Goal: Information Seeking & Learning: Learn about a topic

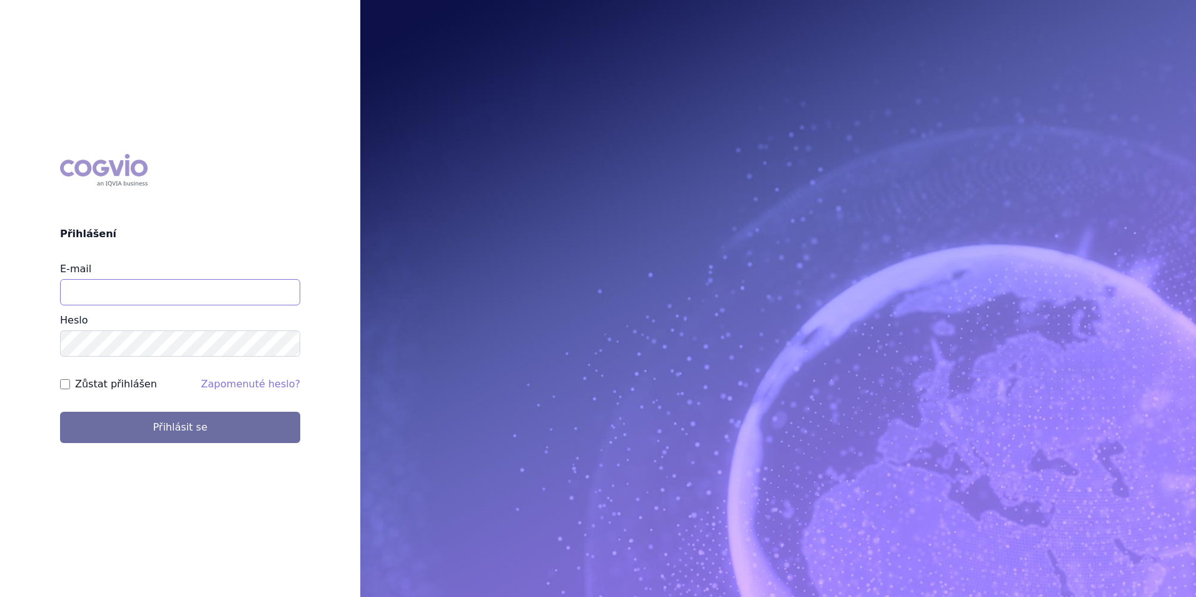
drag, startPoint x: 0, startPoint y: 0, endPoint x: 249, endPoint y: 302, distance: 391.0
click at [249, 302] on input "E-mail" at bounding box center [180, 292] width 240 height 26
type input "klara.koubkova.ext@boehringer-ingelheim.com"
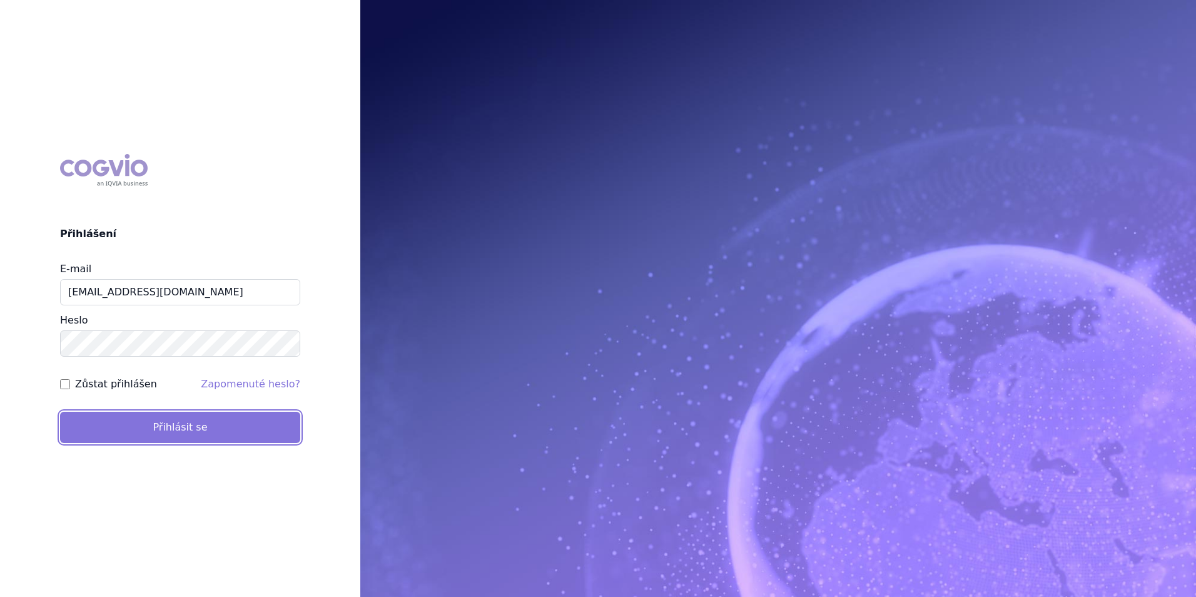
click at [213, 440] on button "Přihlásit se" at bounding box center [180, 427] width 240 height 31
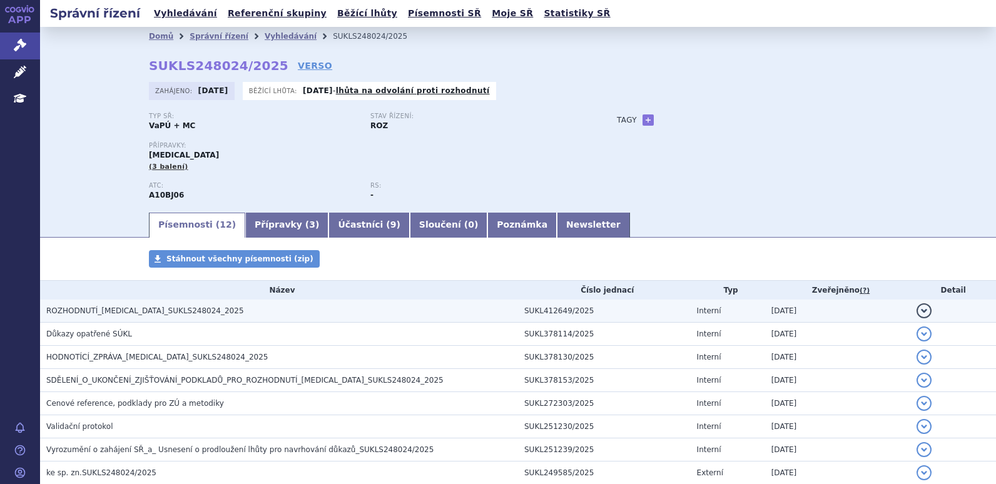
click at [141, 311] on span "ROZHODNUTÍ_[MEDICAL_DATA]_SUKLS248024_2025" at bounding box center [145, 311] width 198 height 9
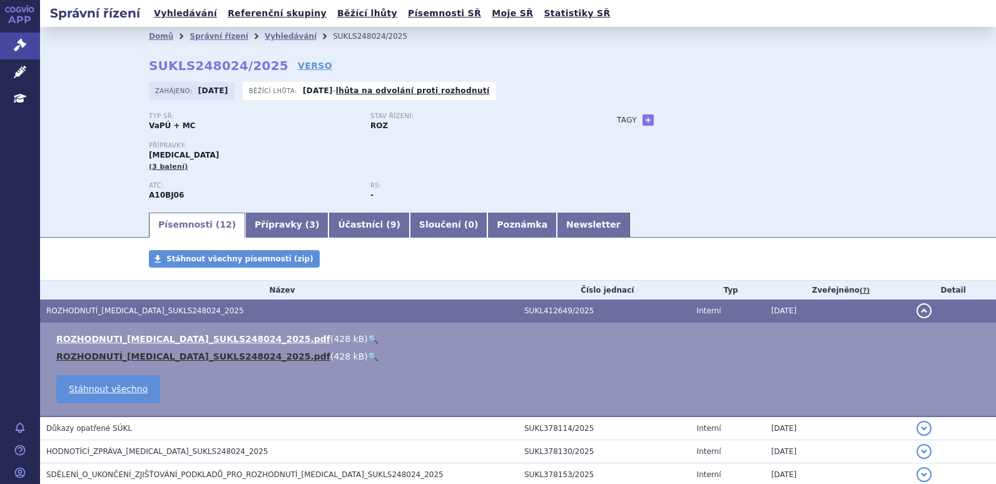
click at [150, 352] on link "ROZHODNUTÍ_[MEDICAL_DATA]_SUKLS248024_2025.pdf" at bounding box center [193, 357] width 274 height 10
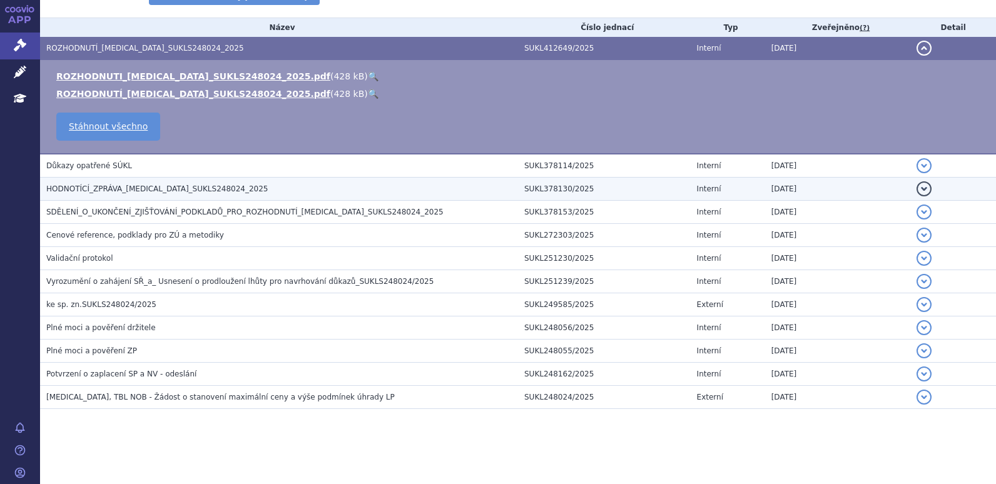
click at [131, 185] on span "HODNOTÍCÍ_ZPRÁVA_RYBELSUS_SUKLS248024_2025" at bounding box center [157, 189] width 222 height 9
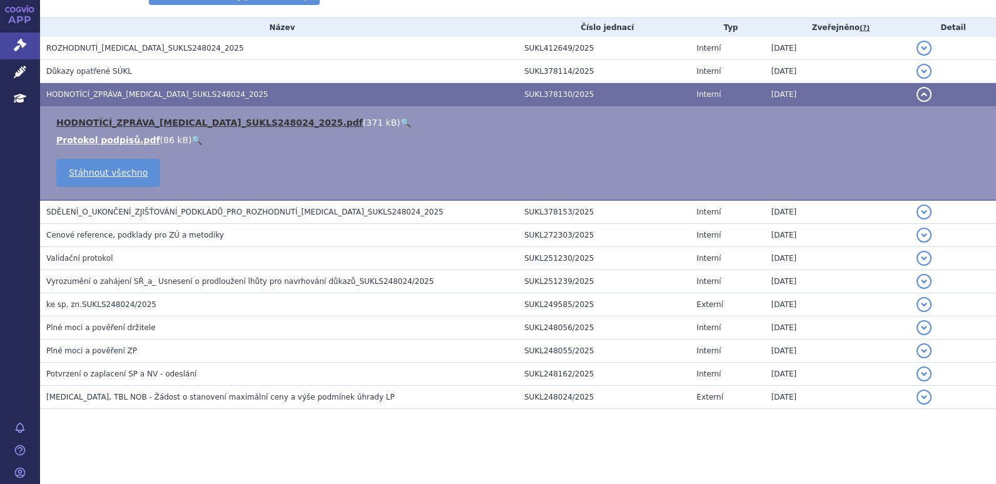
click at [132, 118] on link "HODNOTÍCÍ_ZPRÁVA_RYBELSUS_SUKLS248024_2025.pdf" at bounding box center [209, 123] width 307 height 10
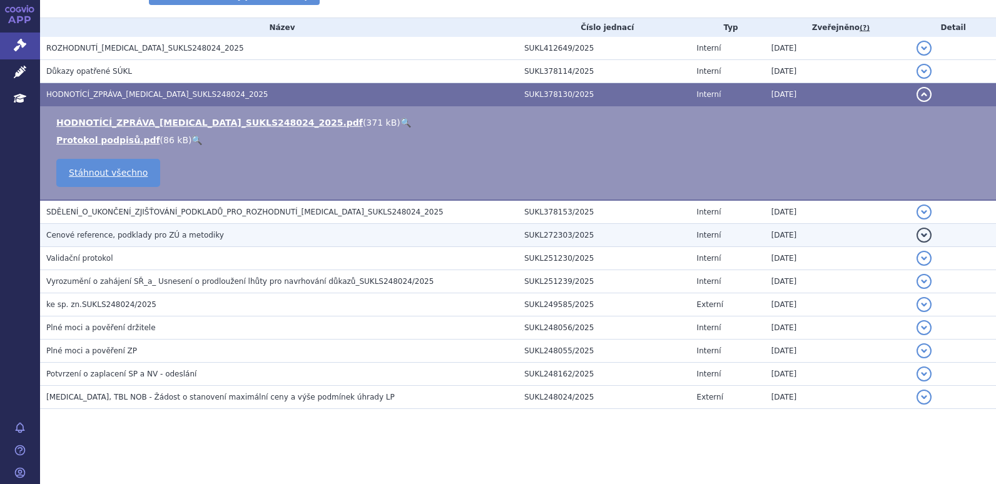
scroll to position [0, 0]
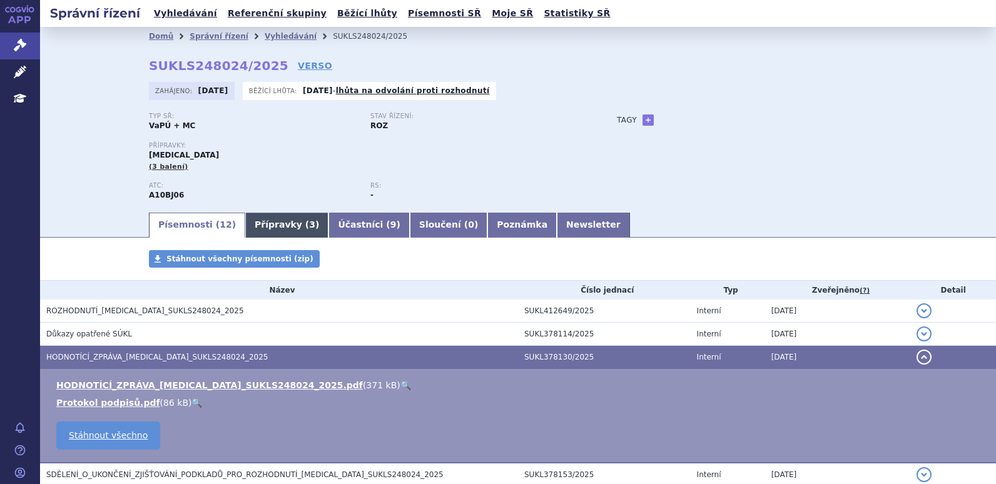
click at [275, 225] on link "Přípravky ( 3 )" at bounding box center [286, 225] width 83 height 25
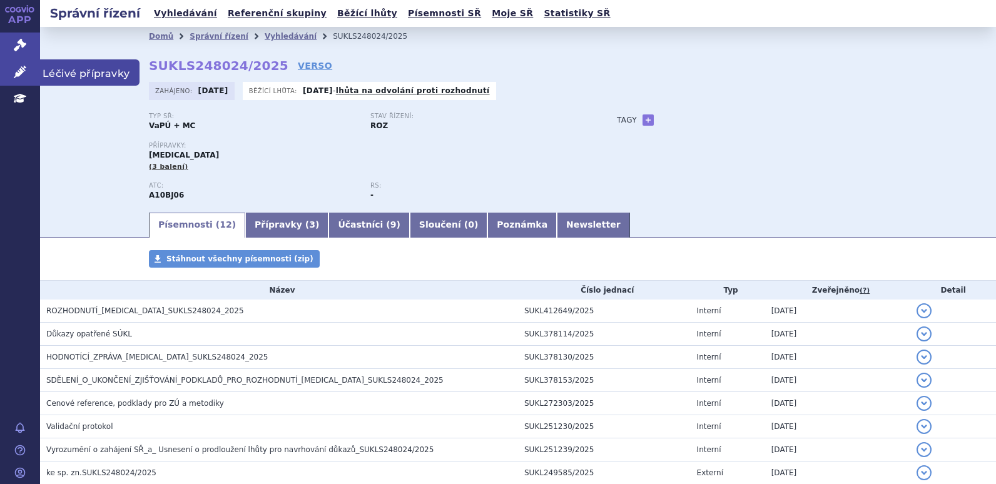
click at [28, 75] on link "Léčivé přípravky" at bounding box center [20, 72] width 40 height 26
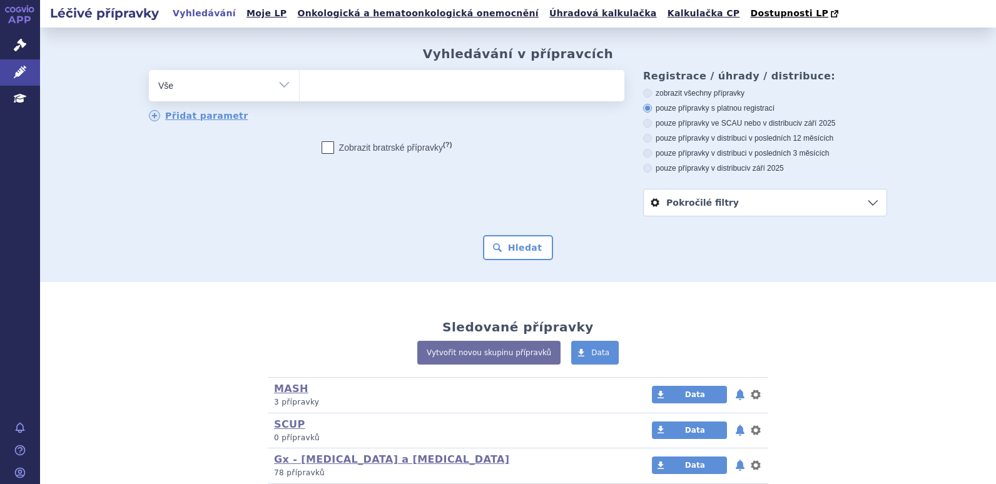
click at [383, 94] on ul at bounding box center [462, 83] width 325 height 26
click at [300, 94] on select at bounding box center [299, 84] width 1 height 31
type input "ry"
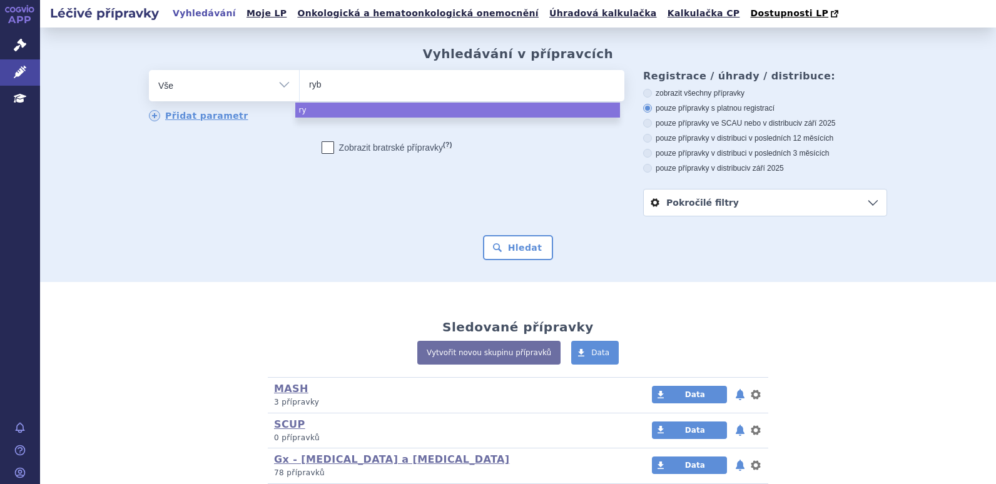
type input "rybe"
type input "rybel"
type input "rybelsu"
type input "[MEDICAL_DATA]"
select select "[MEDICAL_DATA]"
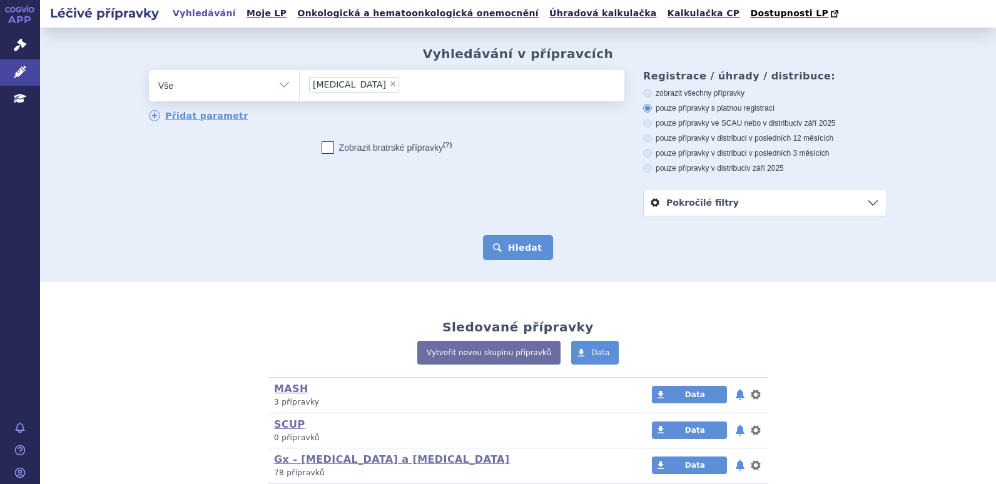
click at [510, 255] on button "Hledat" at bounding box center [518, 247] width 71 height 25
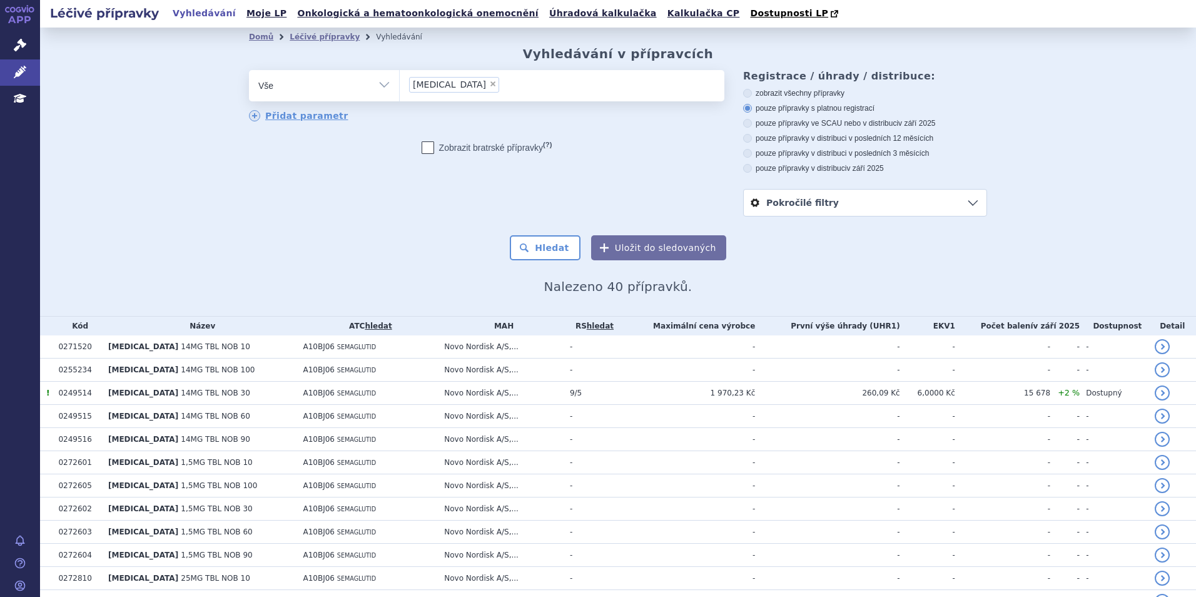
click at [802, 126] on label "pouze přípravky ve SCAU nebo v distribuci v září 2025" at bounding box center [865, 123] width 244 height 10
click at [753, 126] on input "pouze přípravky ve SCAU nebo v distribuci v září 2025" at bounding box center [748, 125] width 8 height 8
radio input "true"
click at [557, 258] on button "Hledat" at bounding box center [545, 247] width 71 height 25
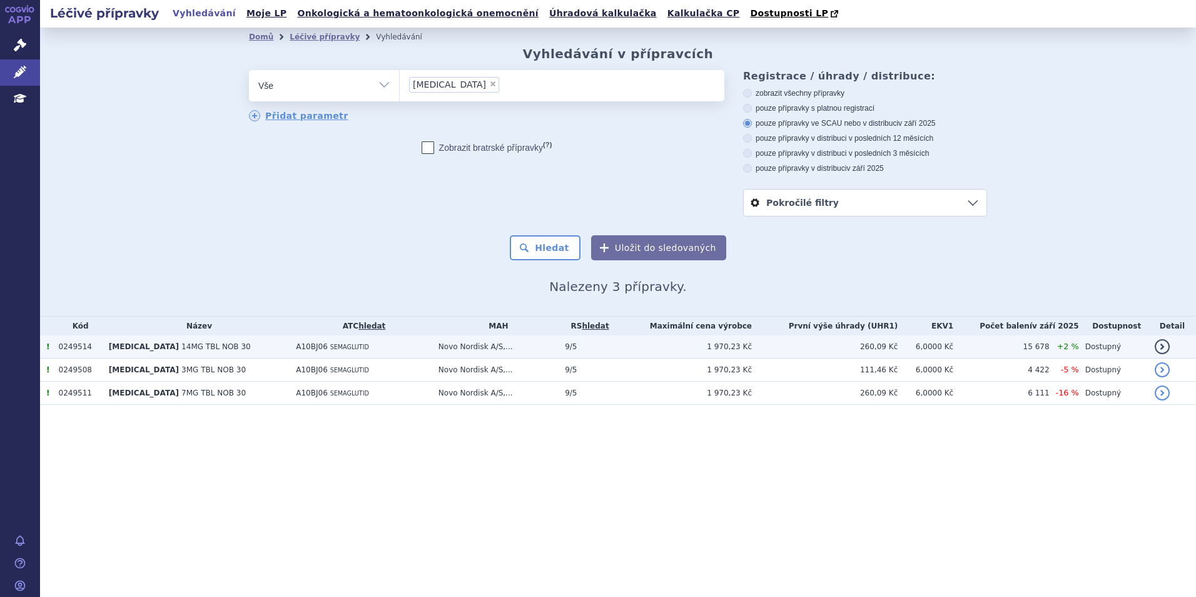
click at [181, 348] on span "14MG TBL NOB 30" at bounding box center [215, 346] width 69 height 9
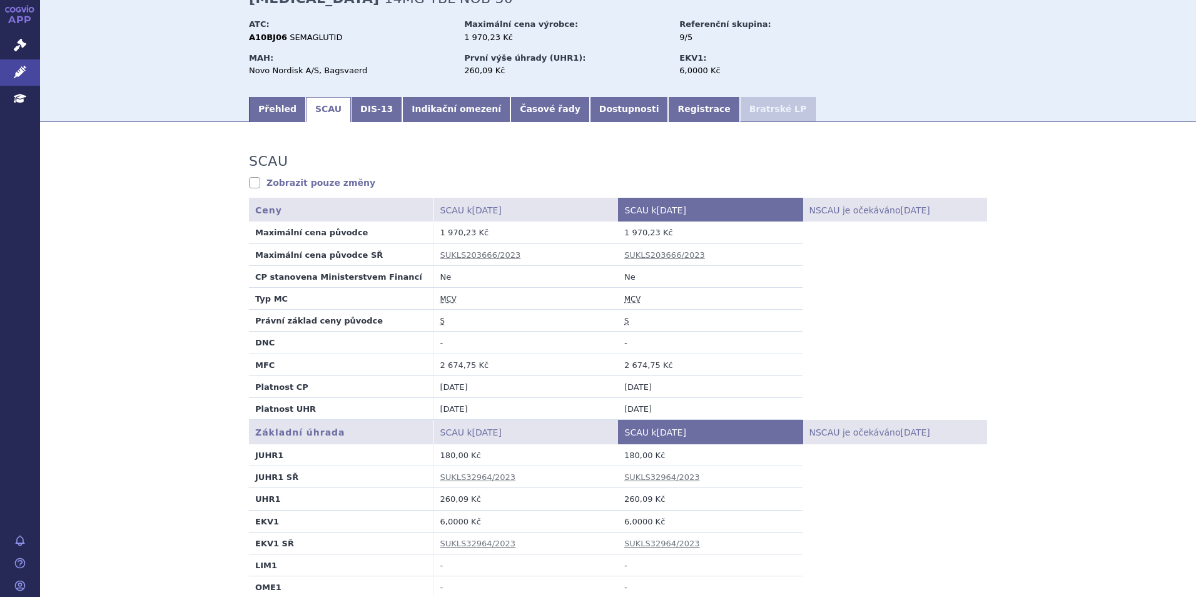
scroll to position [63, 0]
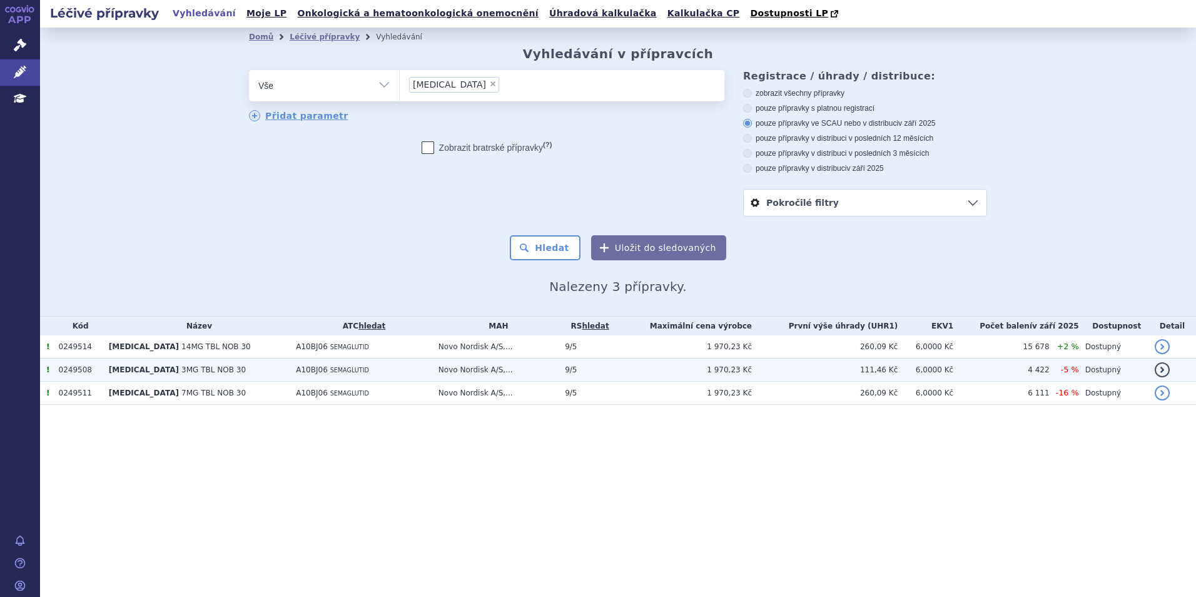
click at [205, 372] on span "3MG TBL NOB 30" at bounding box center [213, 369] width 64 height 9
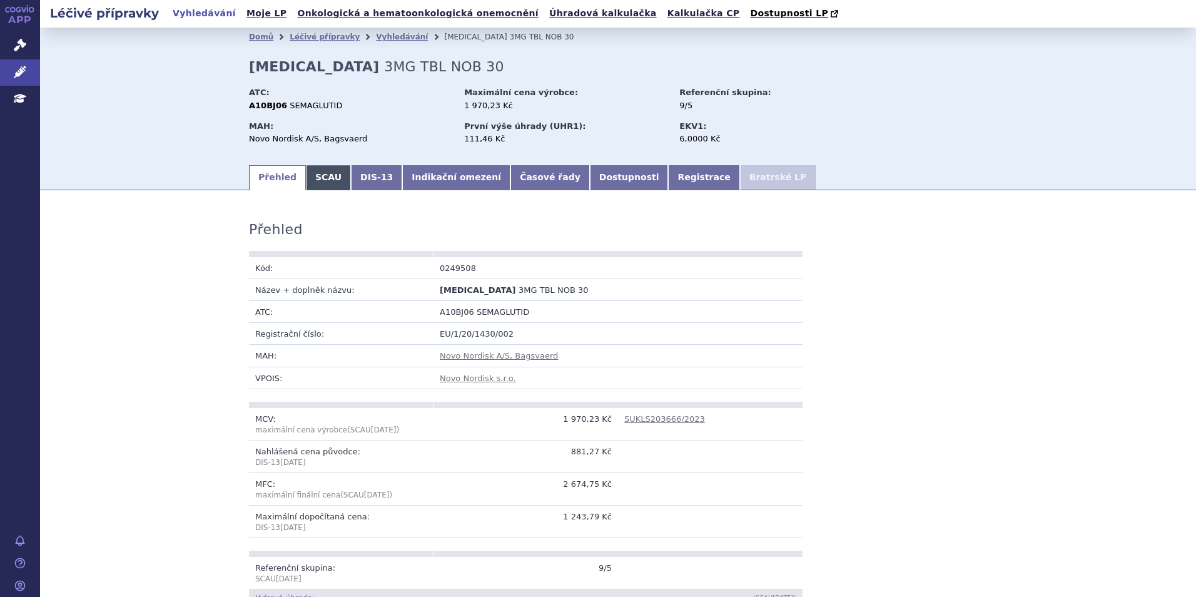
click at [322, 181] on link "SCAU" at bounding box center [328, 177] width 45 height 25
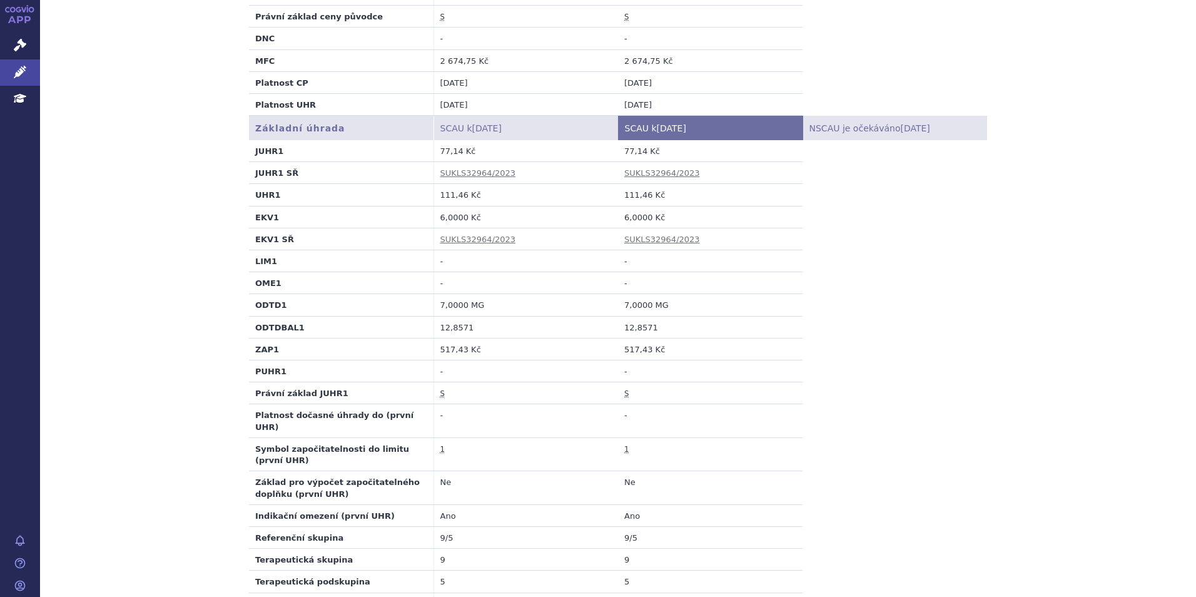
scroll to position [438, 0]
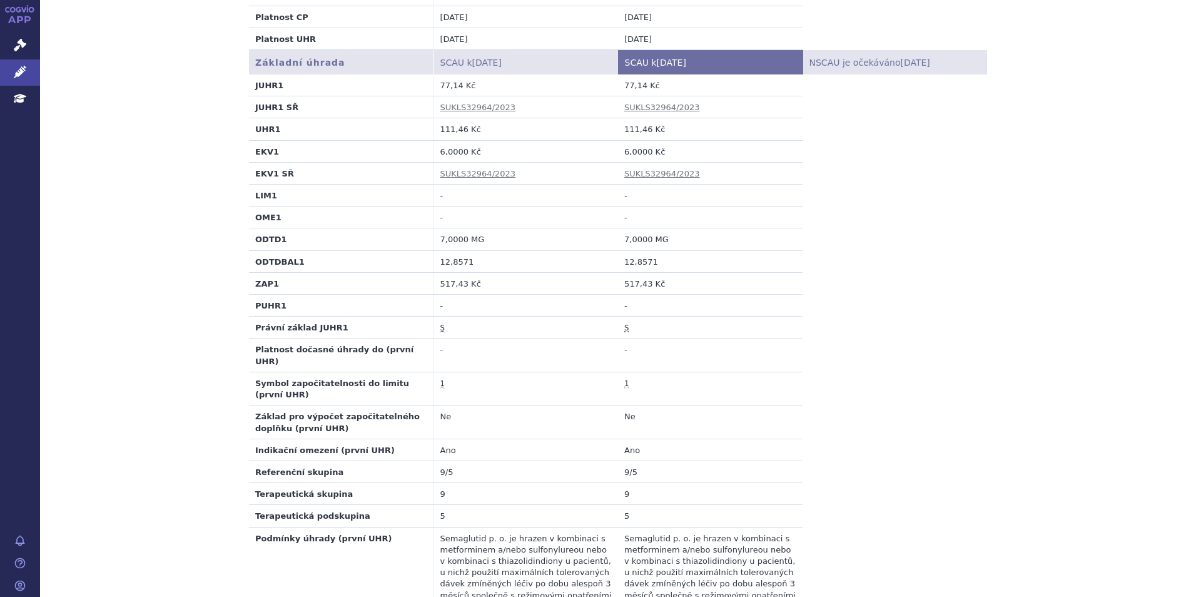
click at [848, 459] on table "Základní úhrada SCAU k 01.09.2025 SCAU k 01.10.2025 NSCAU je očekáváno 20.10.20…" at bounding box center [618, 402] width 738 height 704
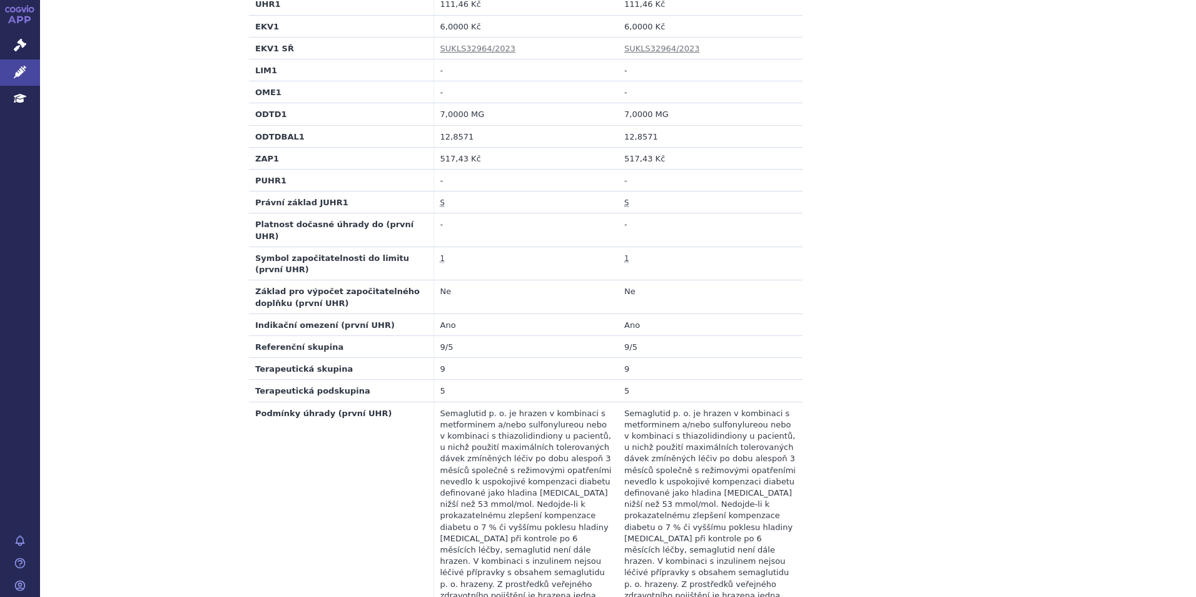
scroll to position [626, 0]
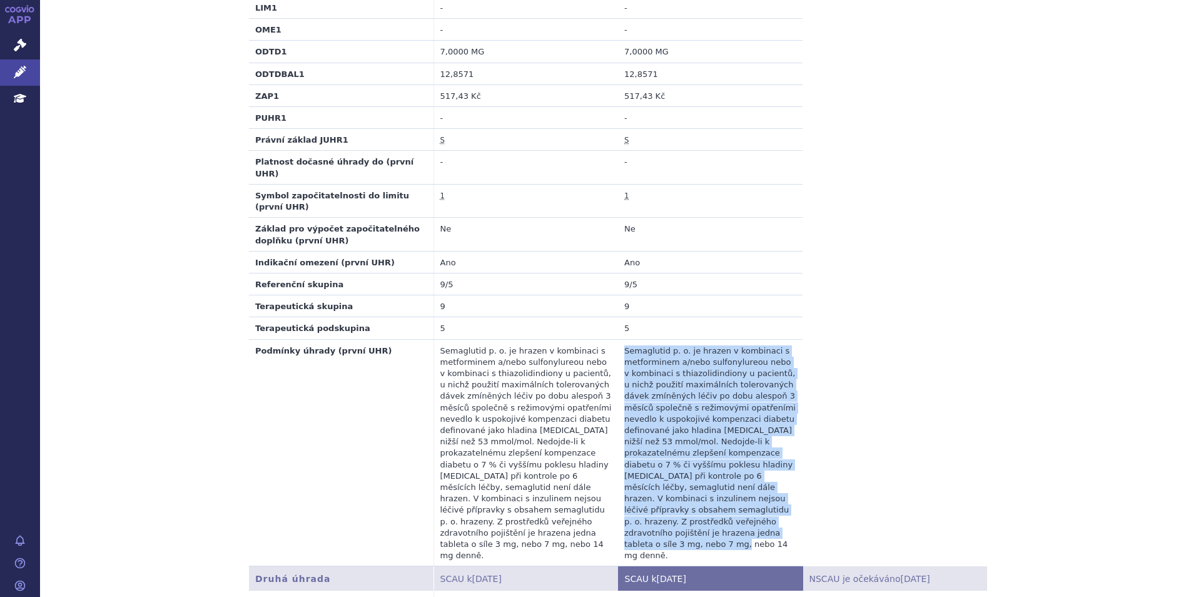
drag, startPoint x: 619, startPoint y: 340, endPoint x: 696, endPoint y: 524, distance: 199.1
click at [696, 524] on td "Semaglutid p. o. je hrazen v kombinaci s metforminem a/nebo sulfonylureou nebo …" at bounding box center [710, 452] width 185 height 227
copy td "Semaglutid p. o. je hrazen v kombinaci s metforminem a/nebo sulfonylureou nebo …"
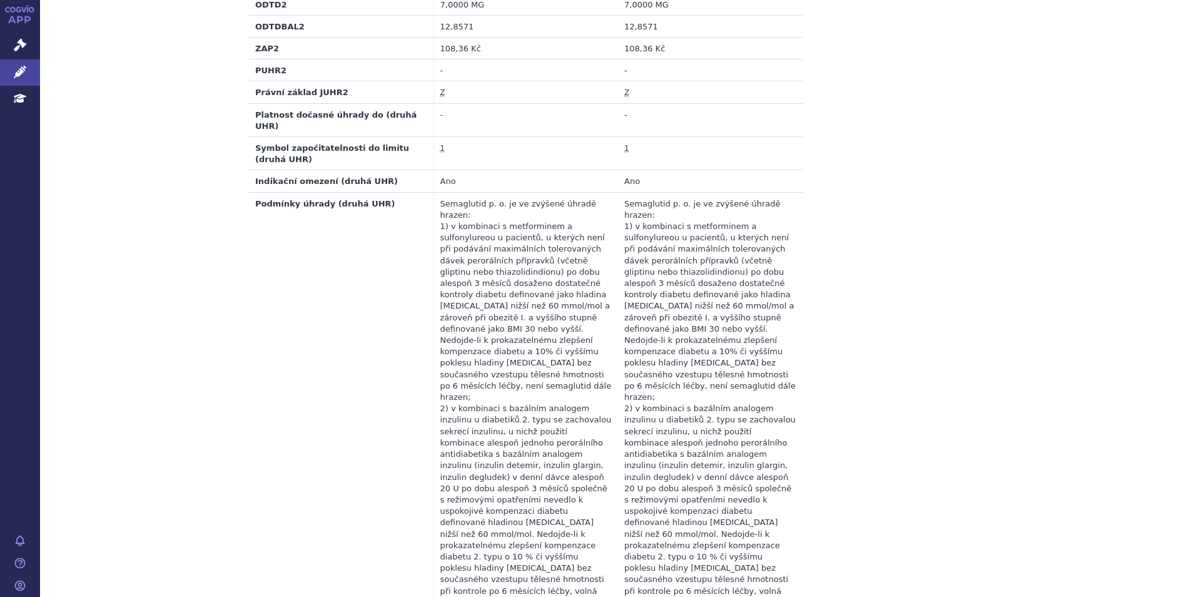
scroll to position [1376, 0]
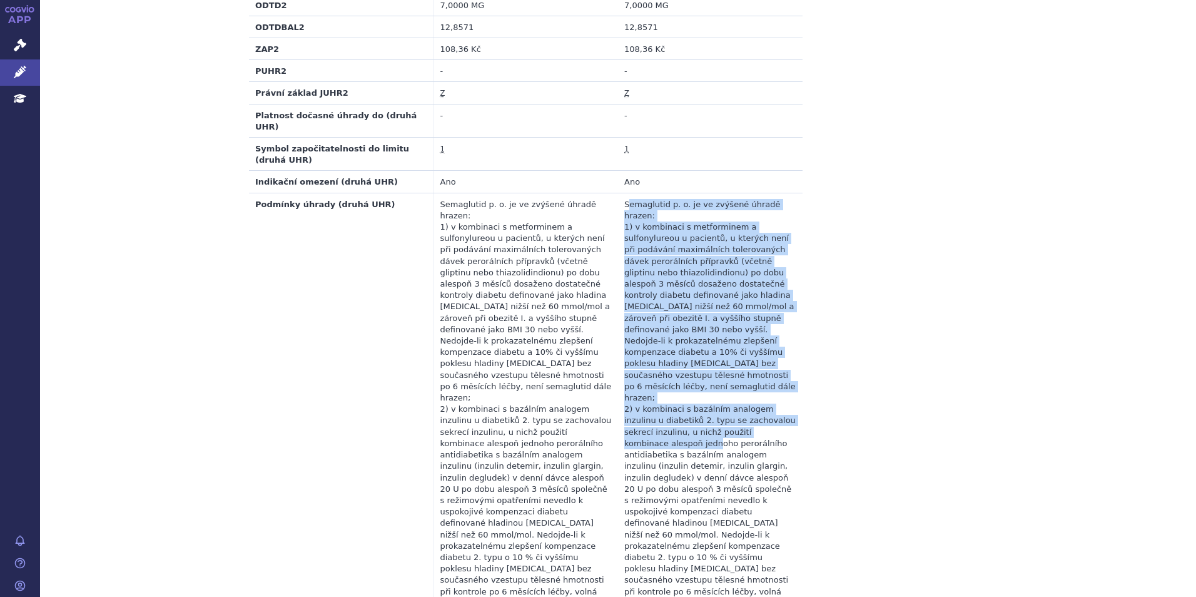
drag, startPoint x: 622, startPoint y: 157, endPoint x: 759, endPoint y: 358, distance: 243.1
click at [759, 358] on td "Semaglutid p. o. je ve zvýšené úhradě hrazen: 1) v kombinaci s metforminem a su…" at bounding box center [710, 431] width 185 height 477
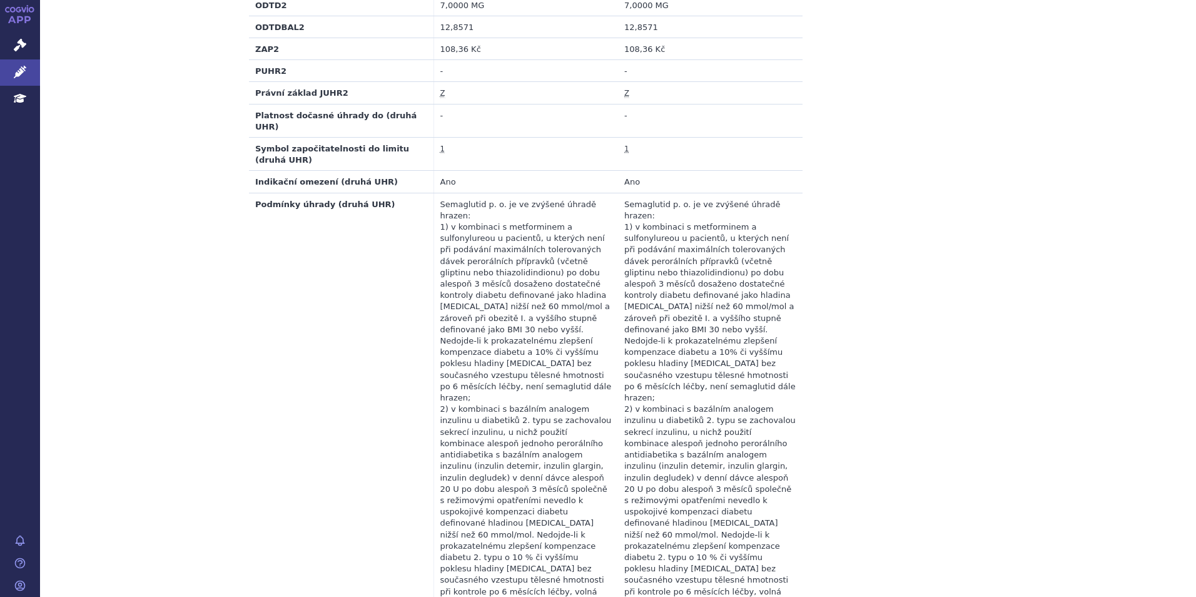
click at [618, 193] on td "Semaglutid p. o. je ve zvýšené úhradě hrazen: 1) v kombinaci s metforminem a su…" at bounding box center [710, 431] width 185 height 477
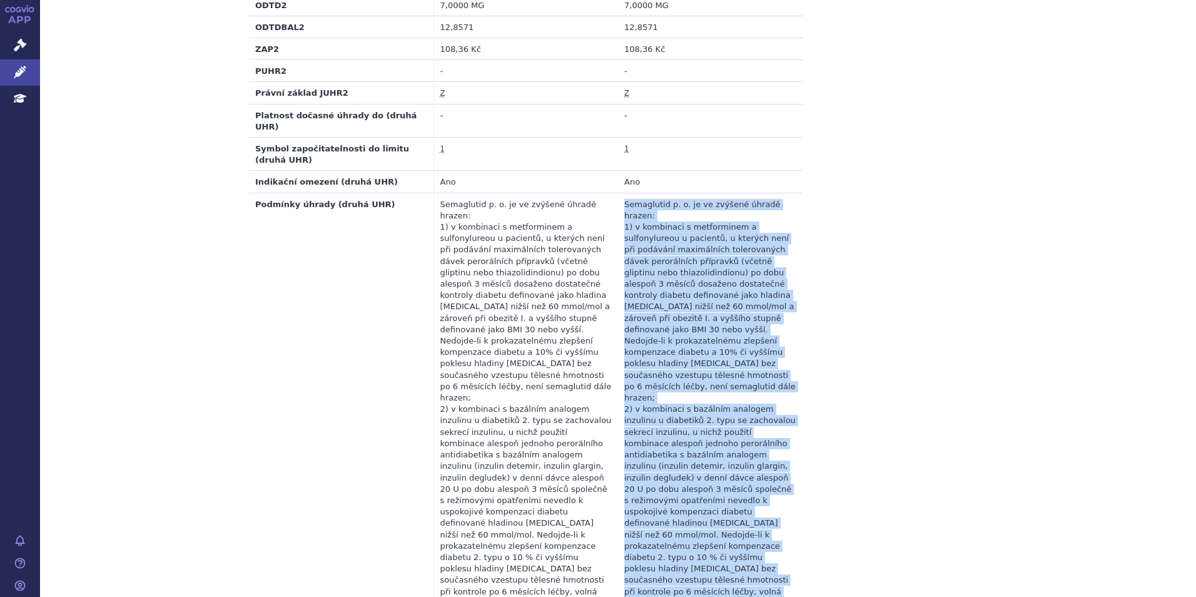
drag, startPoint x: 620, startPoint y: 156, endPoint x: 753, endPoint y: 533, distance: 399.5
click at [753, 533] on td "Semaglutid p. o. je ve zvýšené úhradě hrazen: 1) v kombinaci s metforminem a su…" at bounding box center [710, 431] width 185 height 477
copy td "Semaglutid p. o. je ve zvýšené úhradě hrazen: 1) v kombinaci s metforminem a su…"
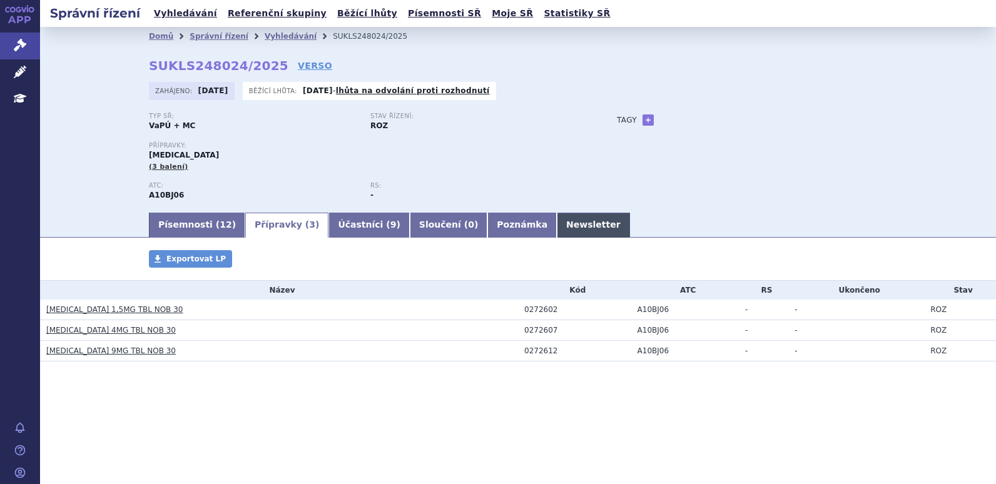
click at [557, 229] on link "Newsletter" at bounding box center [593, 225] width 73 height 25
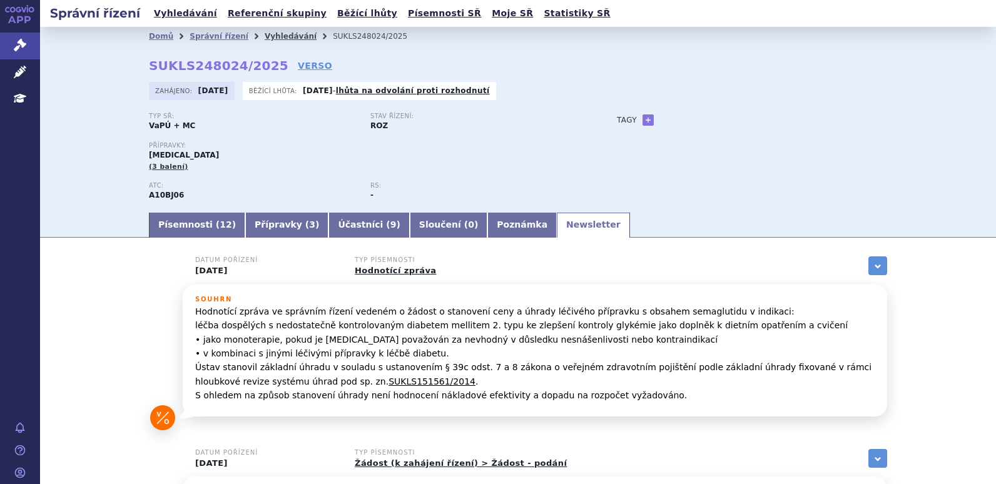
click at [265, 39] on link "Vyhledávání" at bounding box center [291, 36] width 52 height 9
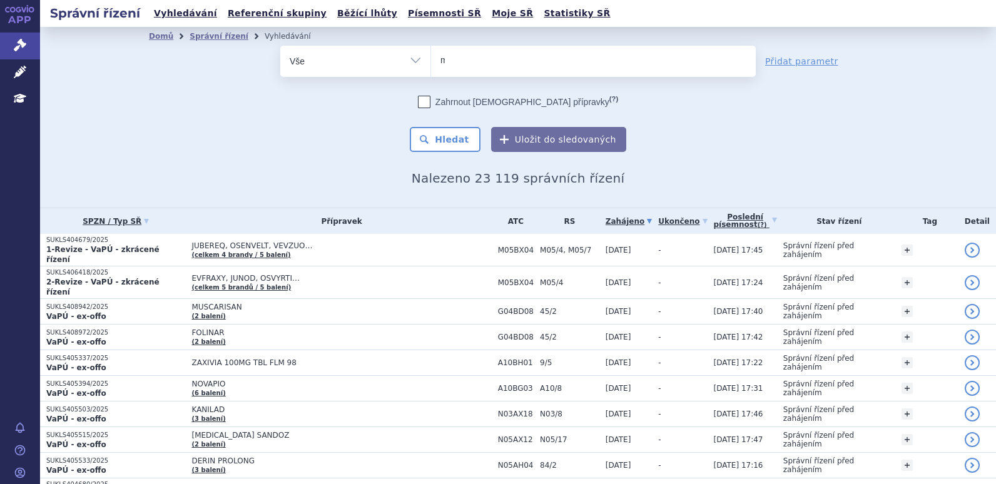
type input "mo"
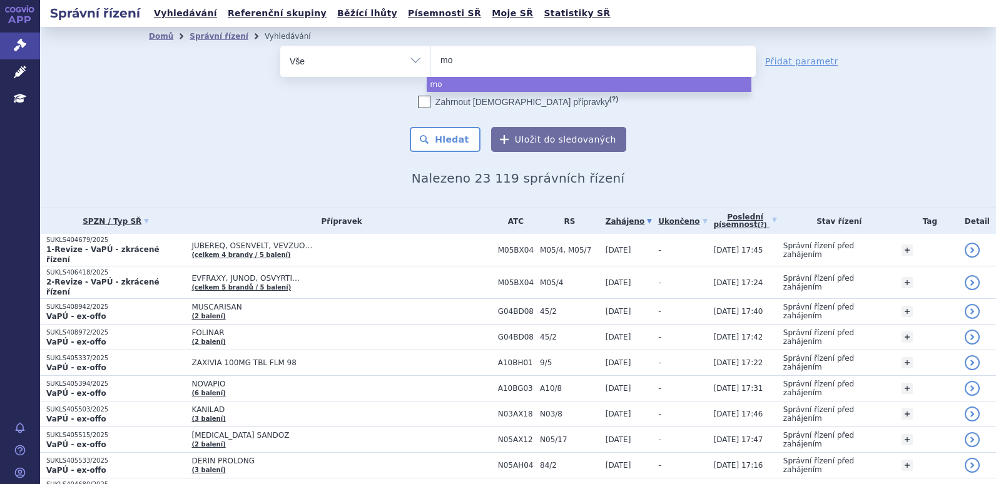
click at [499, 58] on ul "mo" at bounding box center [593, 59] width 325 height 26
click at [431, 58] on select "mo" at bounding box center [430, 60] width 1 height 31
select select "mo"
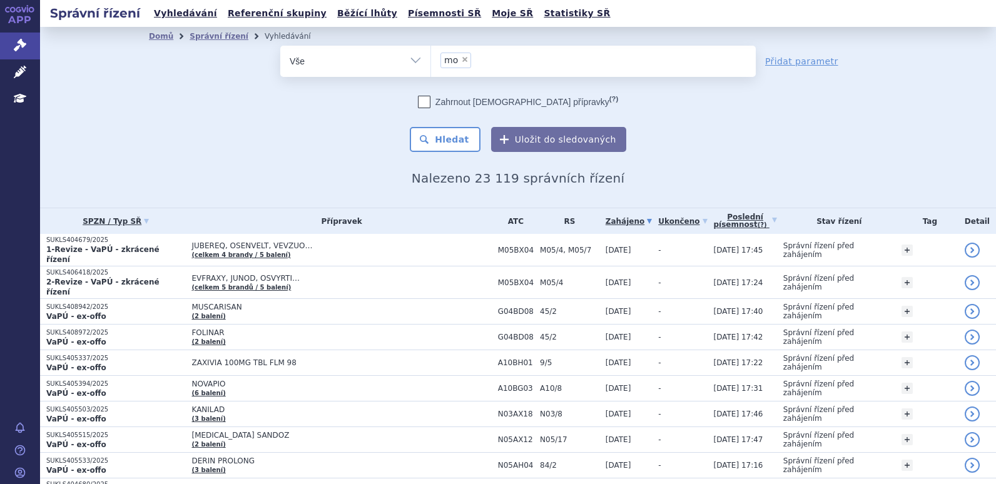
click at [462, 60] on span "×" at bounding box center [465, 60] width 8 height 8
click at [431, 60] on select "mo" at bounding box center [430, 60] width 1 height 31
select select
click at [462, 60] on ul at bounding box center [593, 59] width 325 height 26
click at [431, 60] on select "mo" at bounding box center [430, 60] width 1 height 31
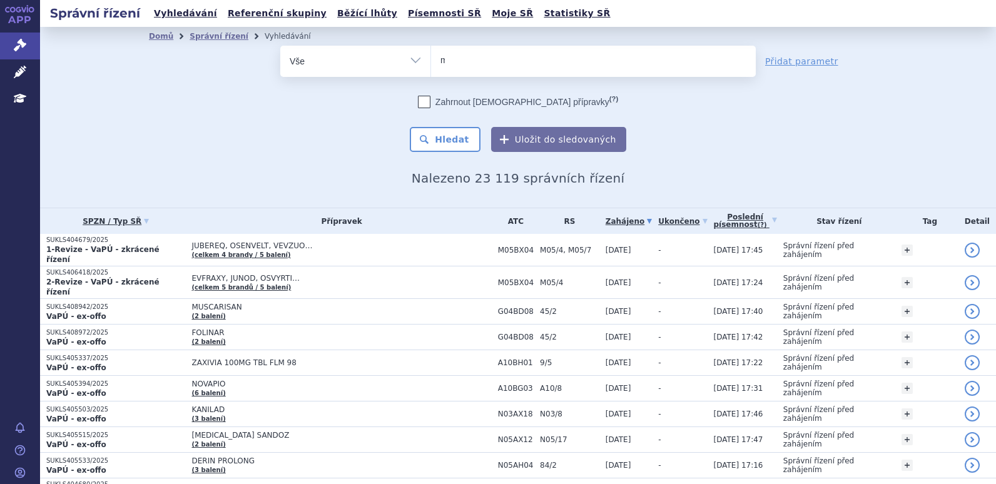
type input "mo"
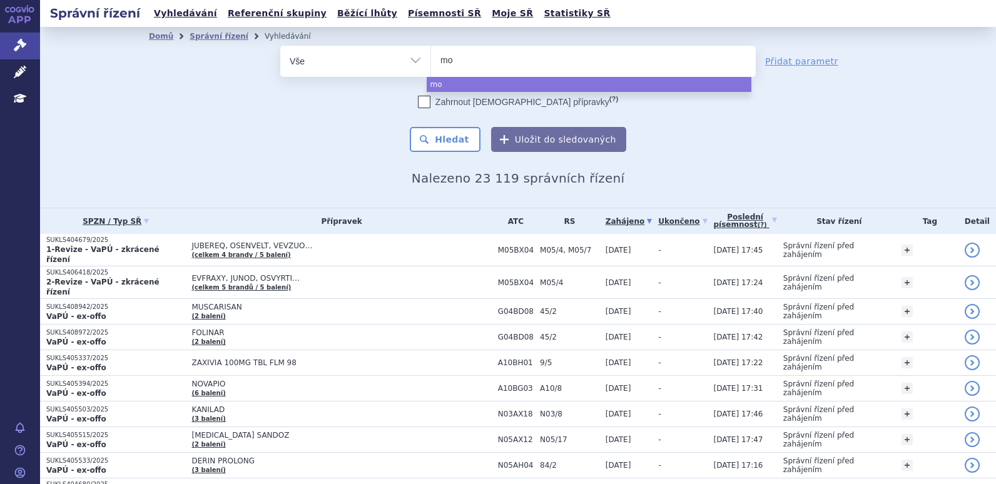
type input "mou"
type input "mounj"
type input "mounja"
type input "mounjaro"
type input "mounjar"
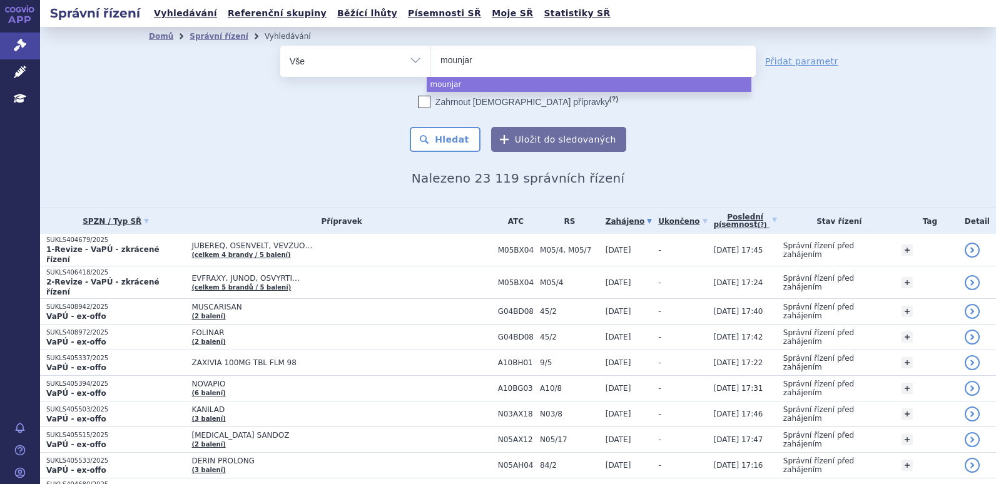
type input "mounjaro"
select select "mounjaro"
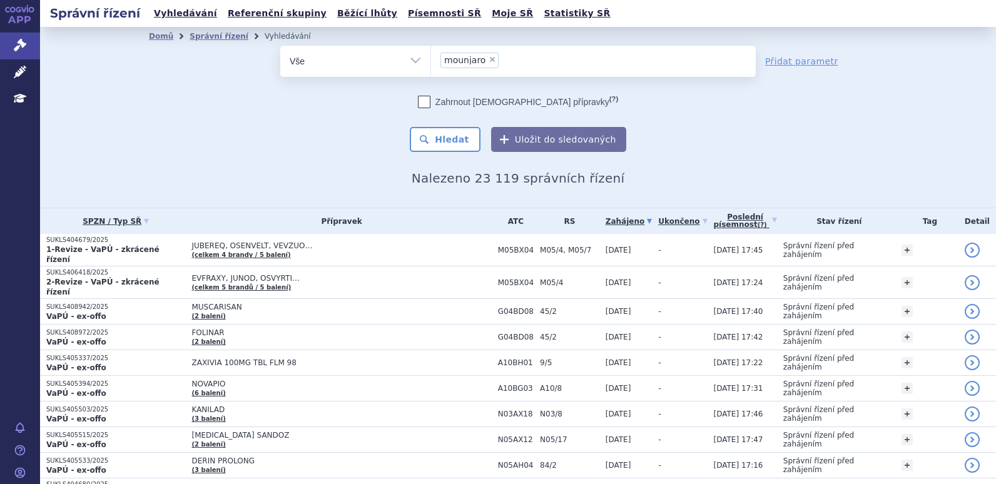
click at [432, 125] on div "Zahrnout bratrské přípravky (?) * Pozor, hledání dle vyhledávacího parametru In…" at bounding box center [517, 124] width 475 height 56
click at [432, 128] on button "Hledat" at bounding box center [445, 139] width 71 height 25
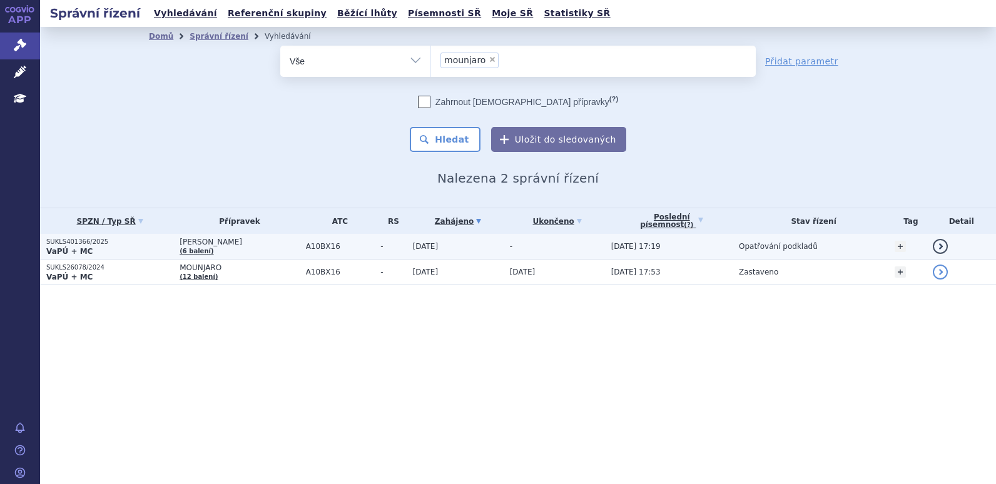
click at [242, 243] on span "[PERSON_NAME]" at bounding box center [239, 242] width 119 height 9
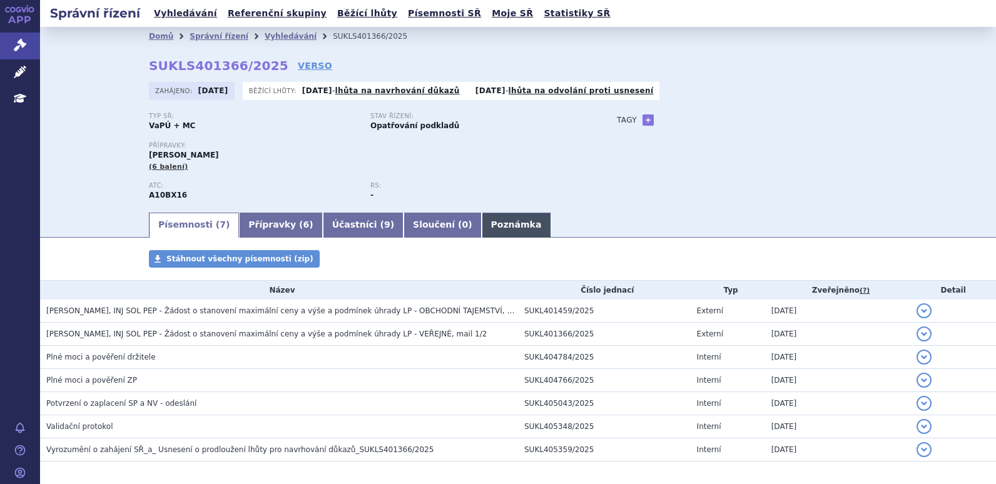
click at [482, 221] on link "Poznámka" at bounding box center [516, 225] width 69 height 25
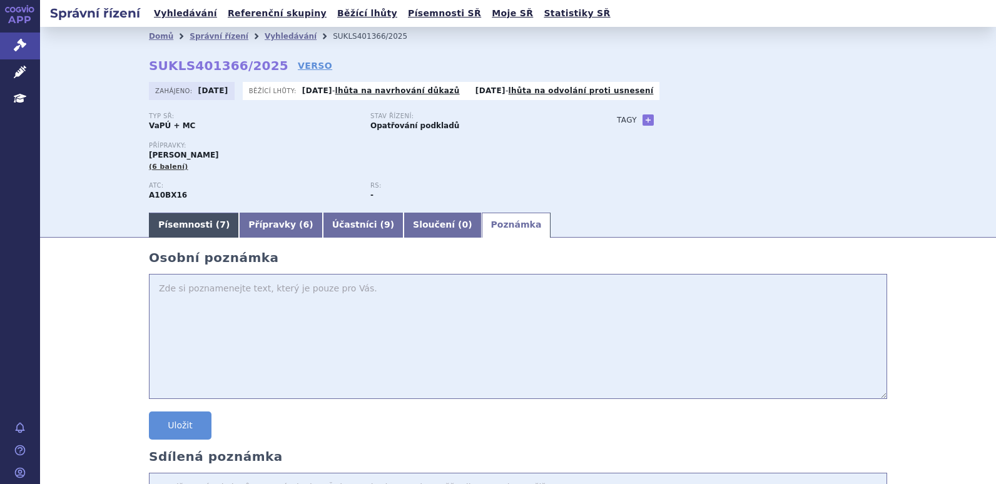
click at [175, 230] on link "Písemnosti ( 7 )" at bounding box center [194, 225] width 90 height 25
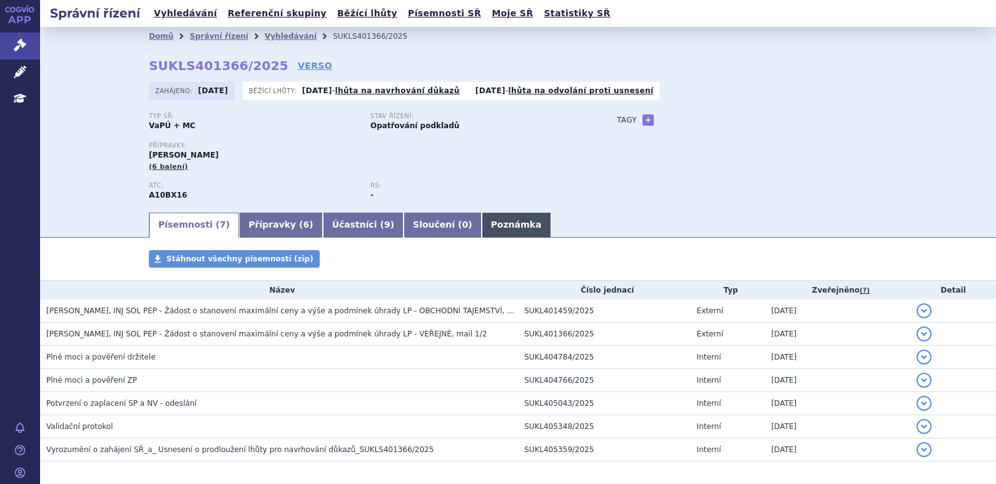
click at [482, 230] on link "Poznámka" at bounding box center [516, 225] width 69 height 25
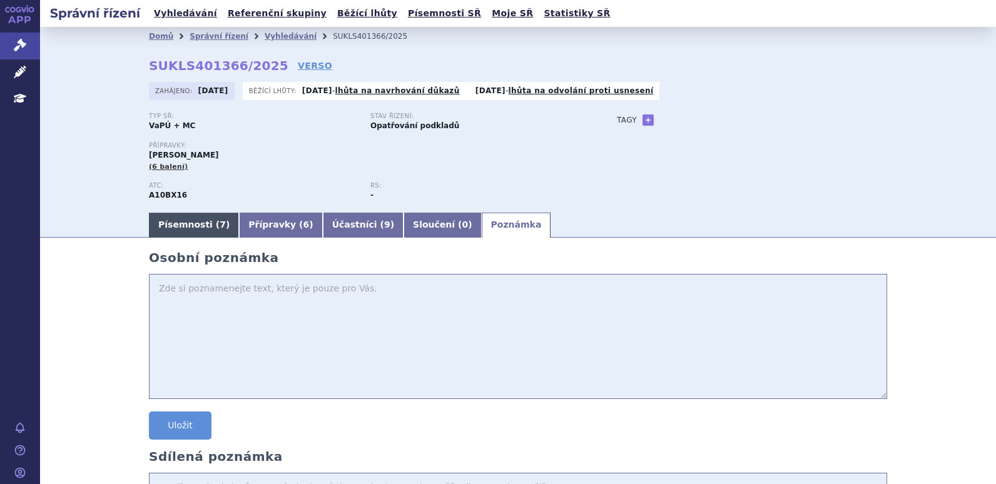
click at [203, 219] on link "Písemnosti ( 7 )" at bounding box center [194, 225] width 90 height 25
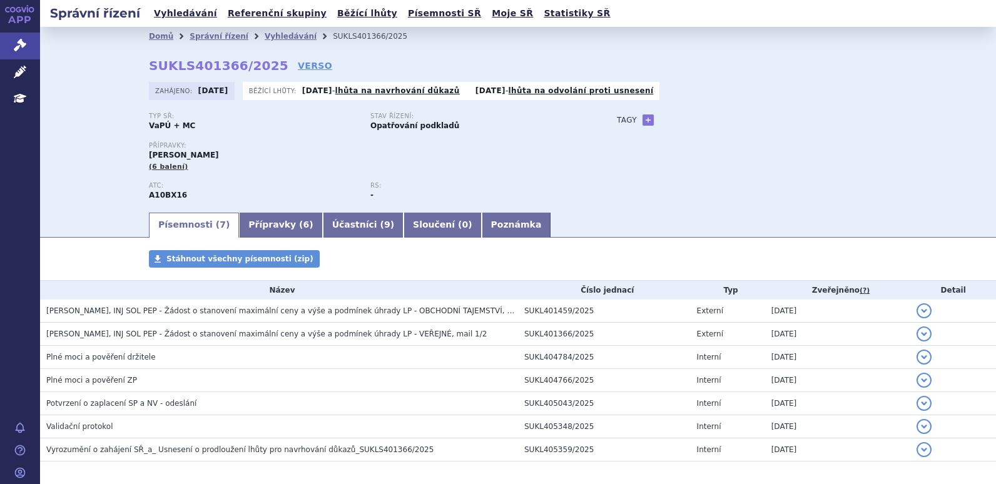
scroll to position [53, 0]
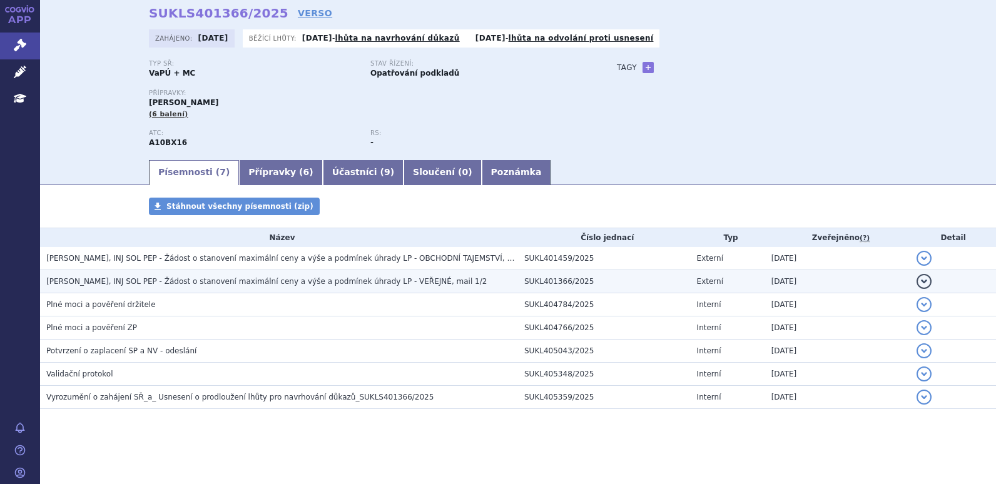
click at [236, 282] on span "MOUNJARO KWIKPEN, INJ SOL PEP - Žádost o stanovení maximální ceny a výše a podm…" at bounding box center [266, 281] width 440 height 9
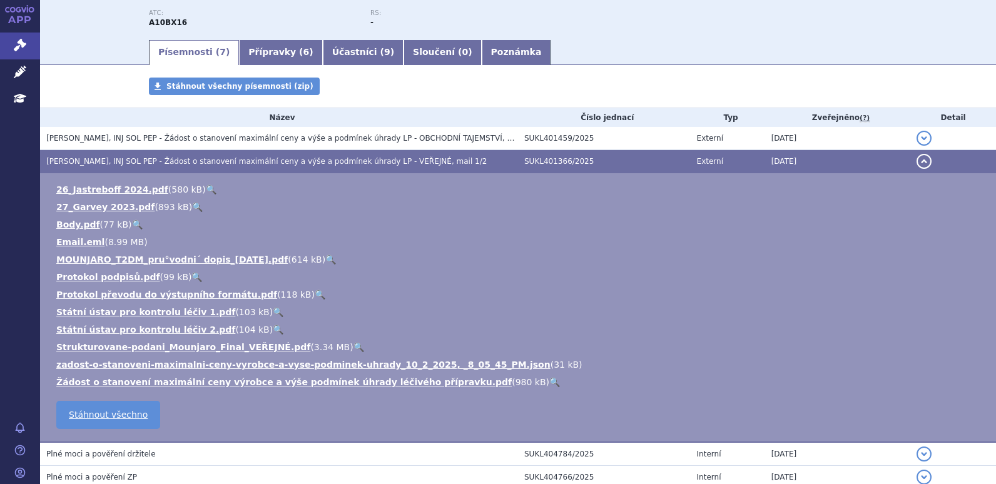
scroll to position [178, 0]
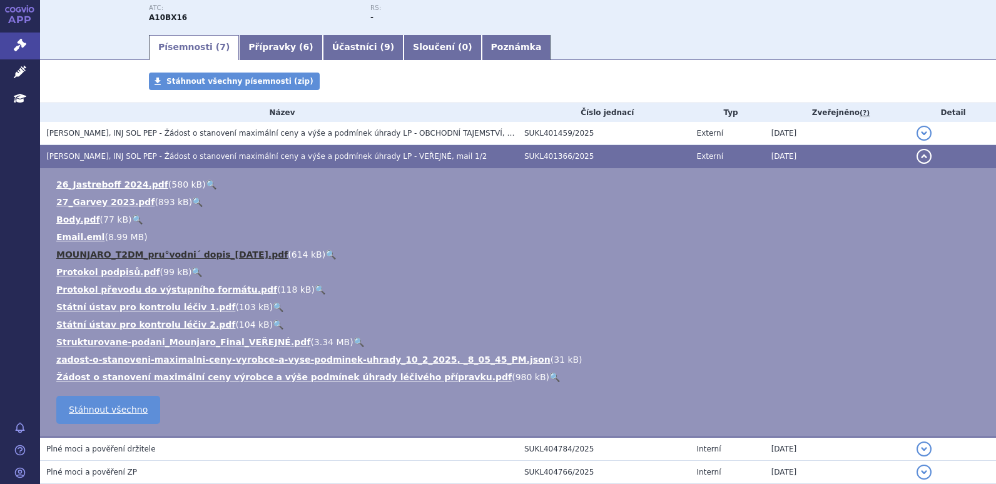
click at [227, 250] on link "MOUNJARO_T2DM_pru°vodni´ dopis_2025-10-03.pdf" at bounding box center [171, 255] width 231 height 10
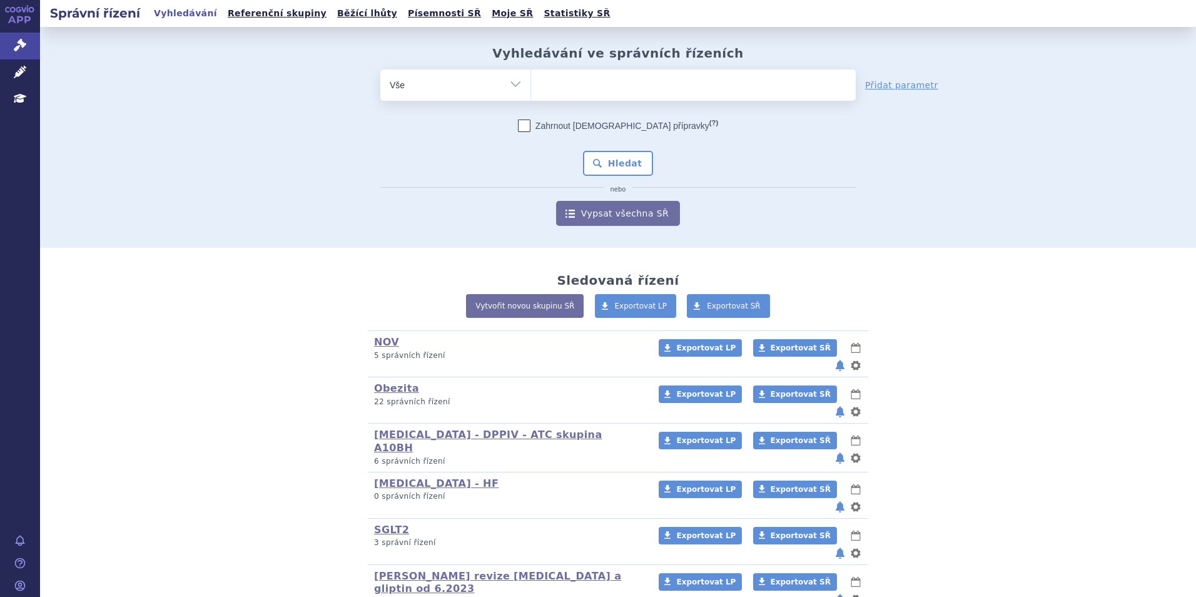
click at [729, 81] on ul at bounding box center [693, 82] width 325 height 26
click at [531, 81] on select at bounding box center [530, 84] width 1 height 31
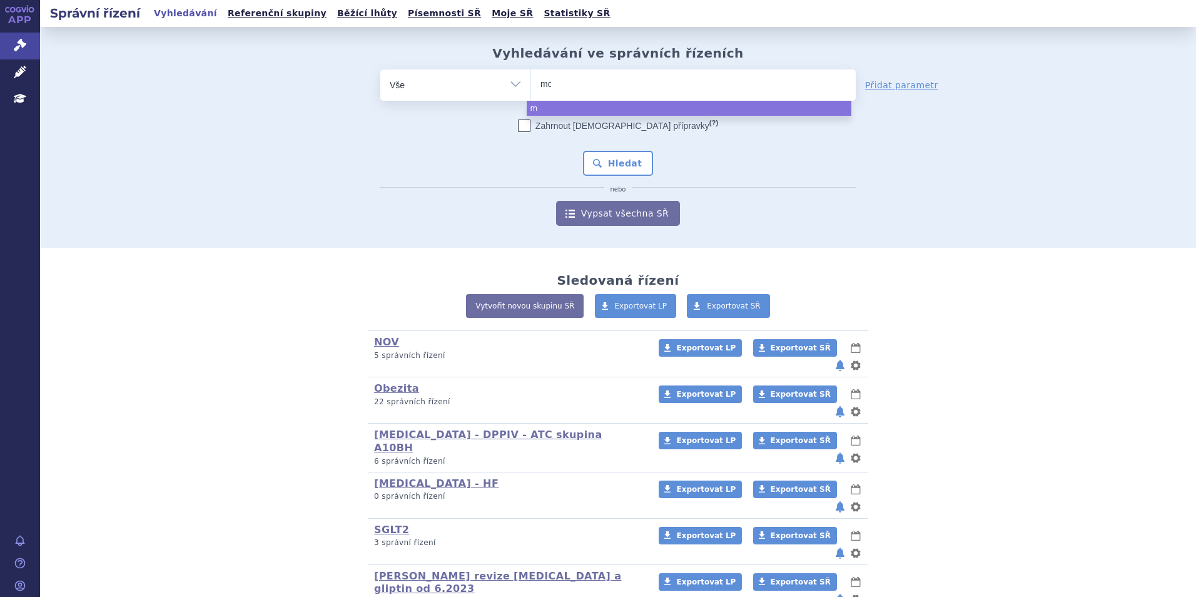
type input "mou"
type input "moun"
type input "mounja"
type input "mounjaro"
select select "mounjaro"
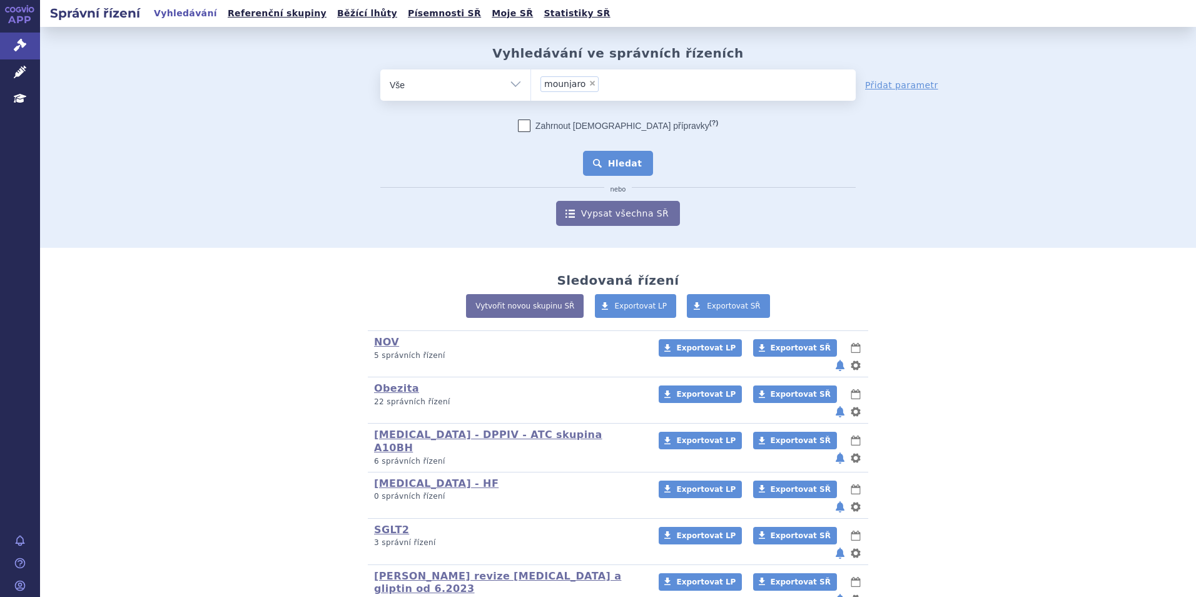
click at [618, 171] on button "Hledat" at bounding box center [618, 163] width 71 height 25
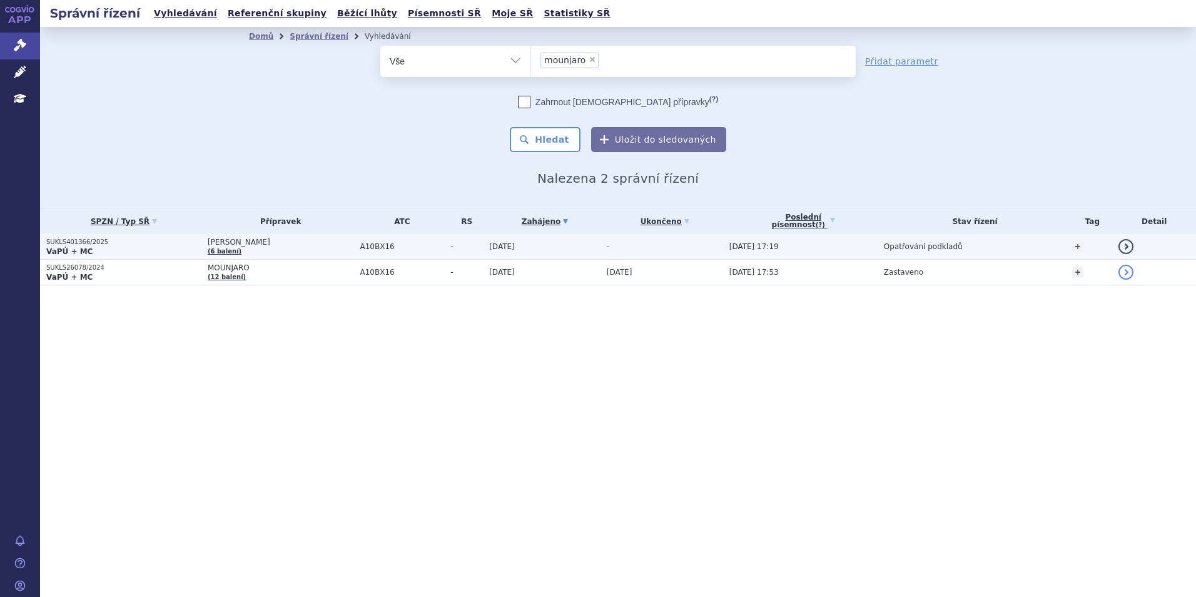
click at [279, 250] on td "MOUNJARO KWIKPEN (6 balení)" at bounding box center [277, 247] width 153 height 26
click at [236, 235] on td "MOUNJARO KWIKPEN (6 balení)" at bounding box center [277, 247] width 153 height 26
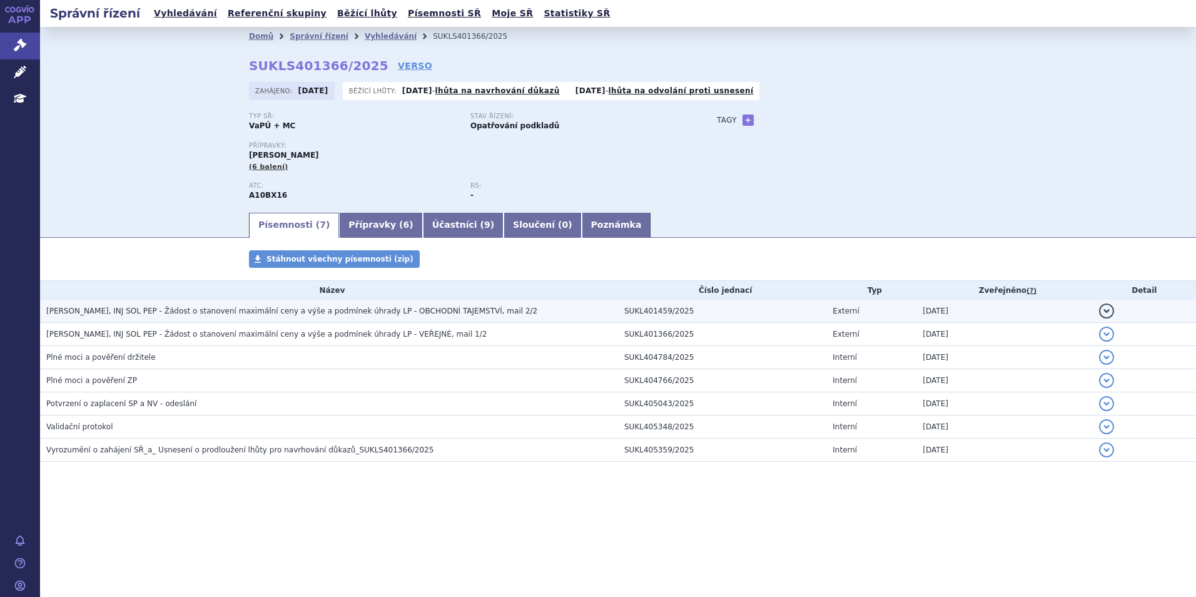
click at [377, 312] on span "[PERSON_NAME], INJ SOL PEP - Žádost o stanovení maximální ceny a výše a podmíne…" at bounding box center [291, 311] width 491 height 9
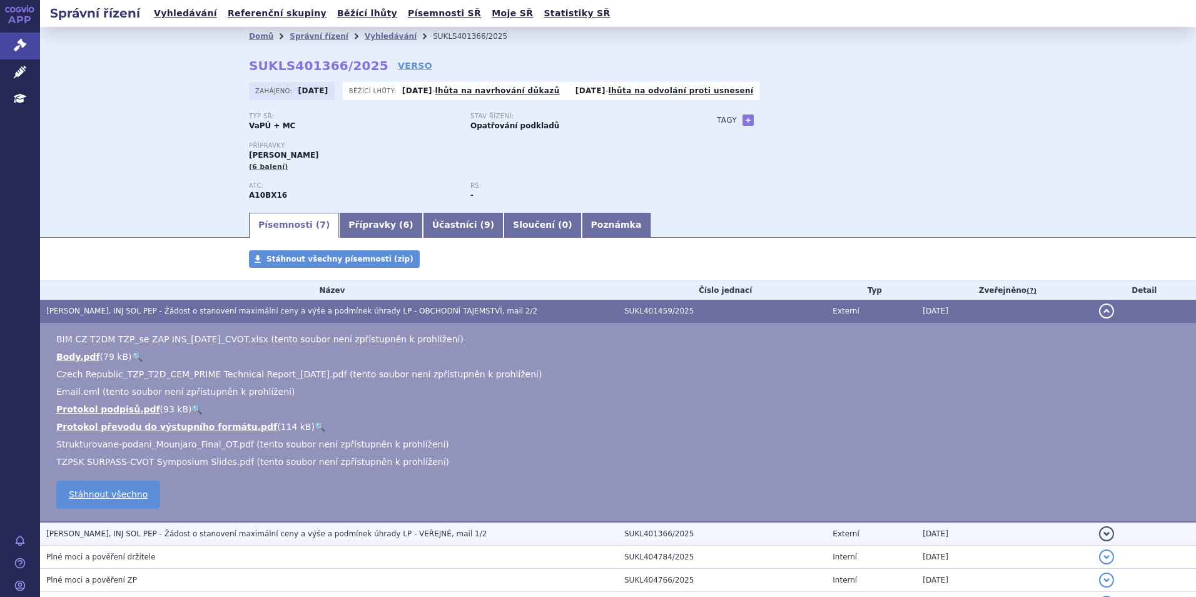
click at [192, 542] on td "[PERSON_NAME], INJ SOL PEP - Žádost o stanovení maximální ceny a výše a podmíne…" at bounding box center [329, 534] width 578 height 24
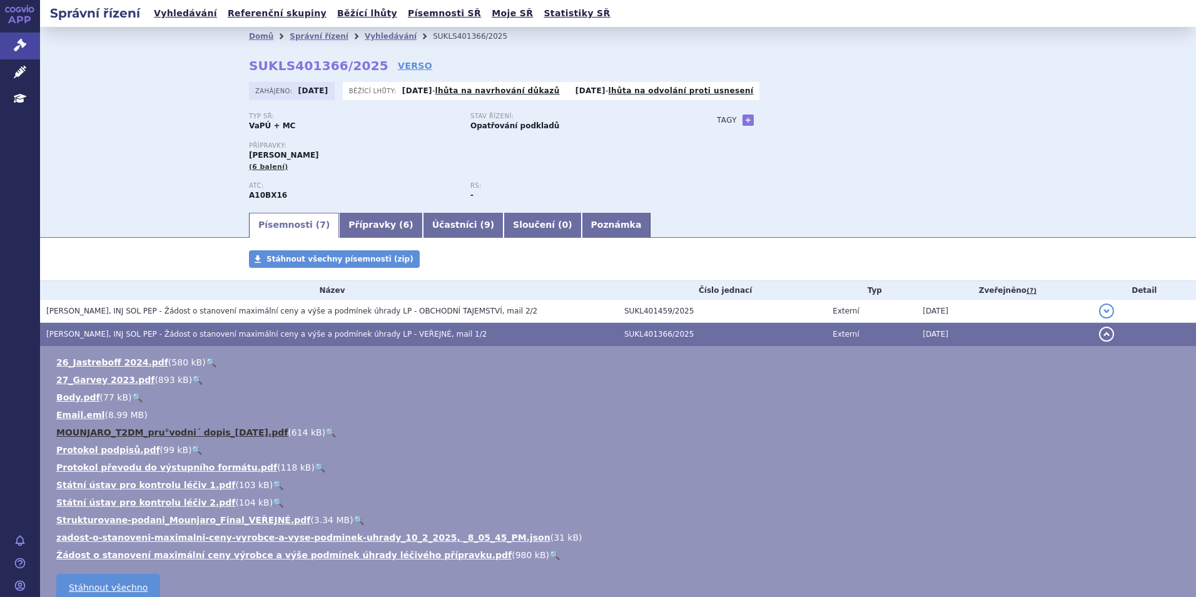
click at [258, 434] on link "MOUNJARO_T2DM_pru°vodni´ dopis_[DATE].pdf" at bounding box center [171, 432] width 231 height 10
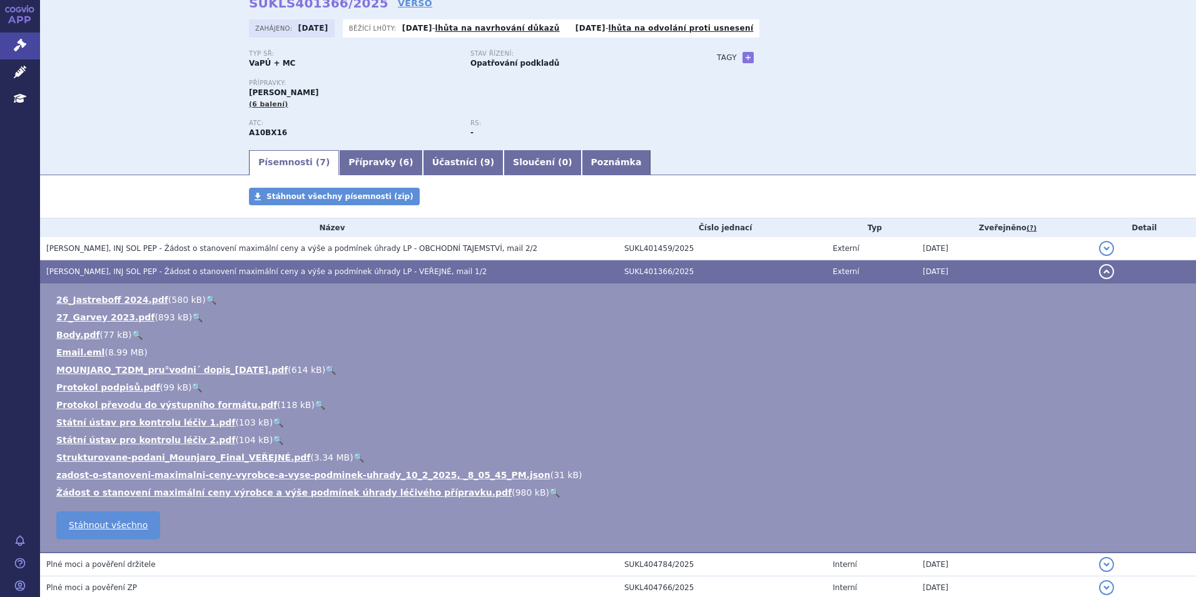
click at [191, 450] on ul "26_Jastreboff 2024.pdf ( 580 kB ) 🔍 27_Garvey 2023.pdf ( 893 kB ) 🔍 Body.pdf" at bounding box center [618, 395] width 1131 height 205
click at [191, 455] on link "Strukturovane-podani_Mounjaro_Final_VEŘEJNÉ.pdf" at bounding box center [183, 457] width 254 height 10
